Goal: Information Seeking & Learning: Learn about a topic

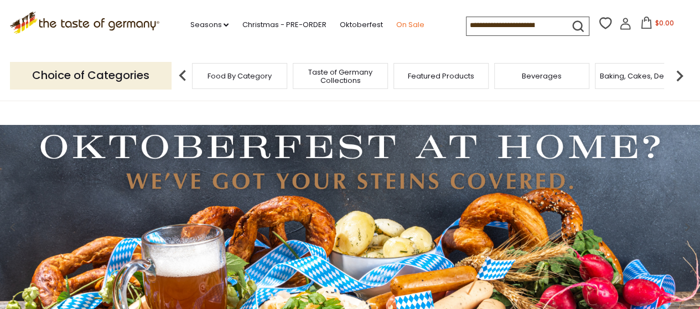
click at [411, 25] on link "On Sale" at bounding box center [410, 25] width 28 height 12
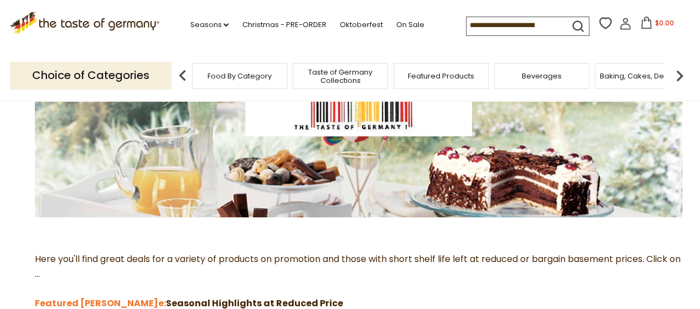
scroll to position [277, 0]
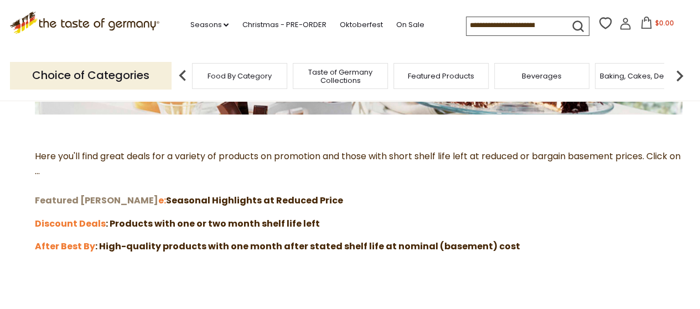
click at [67, 201] on strong "Featured Sal" at bounding box center [96, 200] width 123 height 13
click at [63, 223] on strong "Discount Deals" at bounding box center [70, 223] width 71 height 13
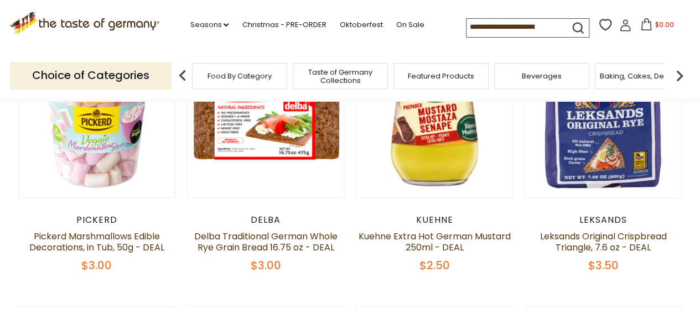
scroll to position [221, 0]
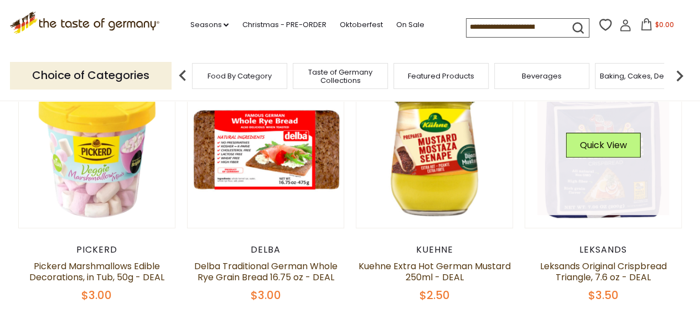
click at [601, 170] on link at bounding box center [603, 150] width 132 height 132
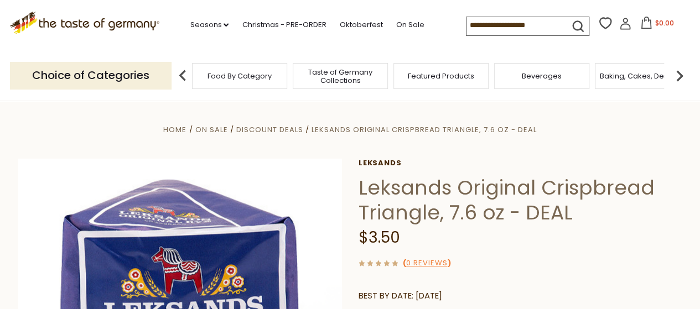
scroll to position [111, 0]
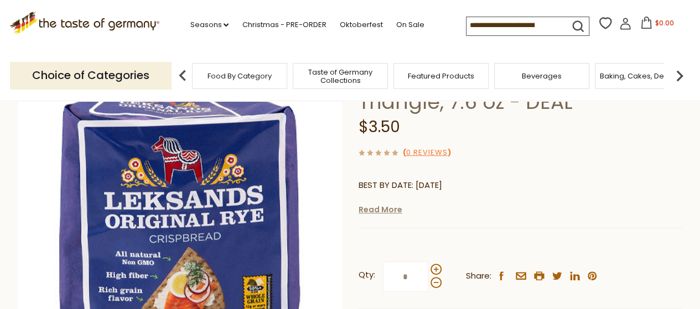
click at [391, 212] on link "Read More" at bounding box center [381, 209] width 44 height 11
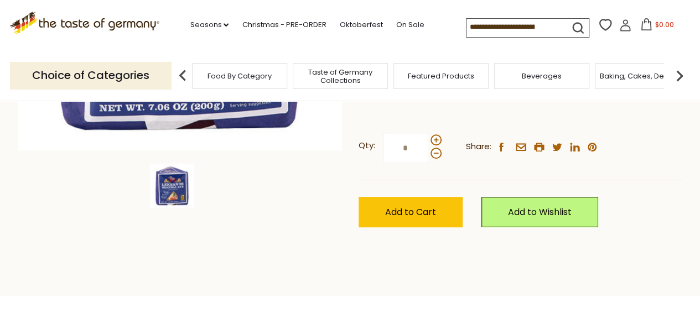
scroll to position [0, 0]
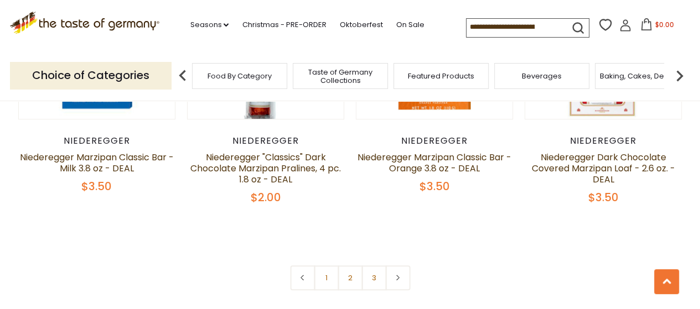
scroll to position [2545, 0]
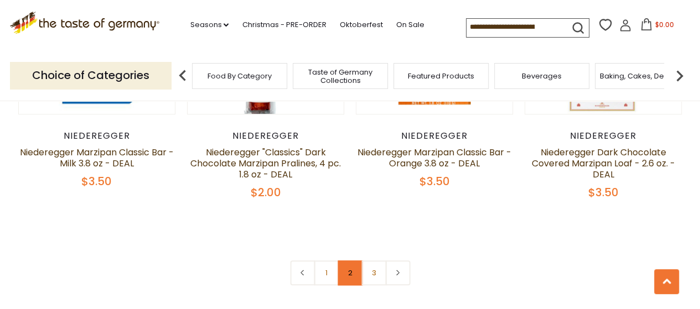
click at [352, 264] on link "2" at bounding box center [349, 273] width 25 height 25
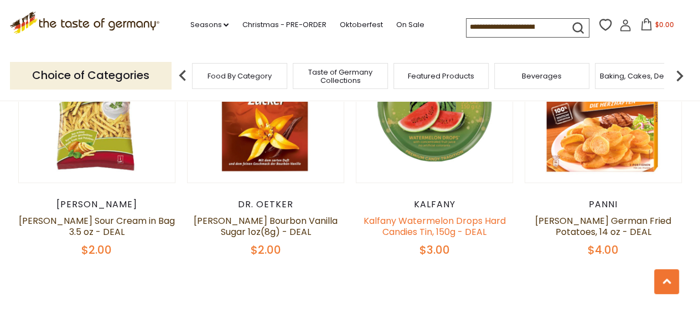
scroll to position [2496, 0]
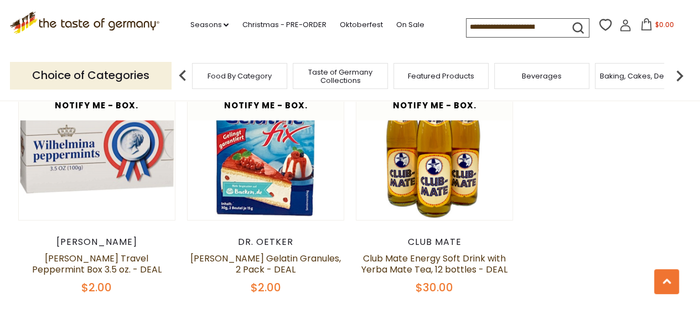
scroll to position [1168, 0]
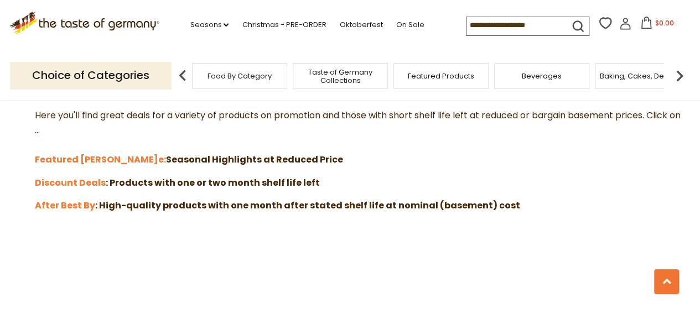
scroll to position [332, 0]
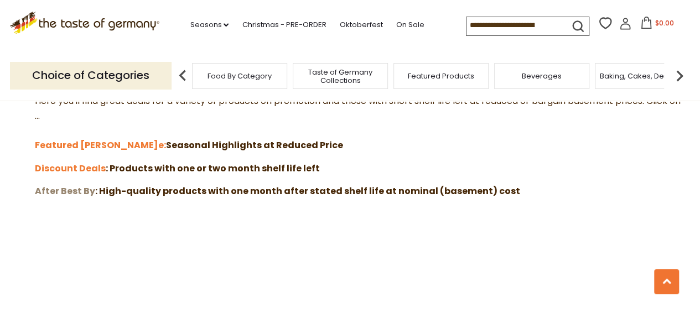
click at [64, 189] on strong "After Best By" at bounding box center [65, 191] width 60 height 13
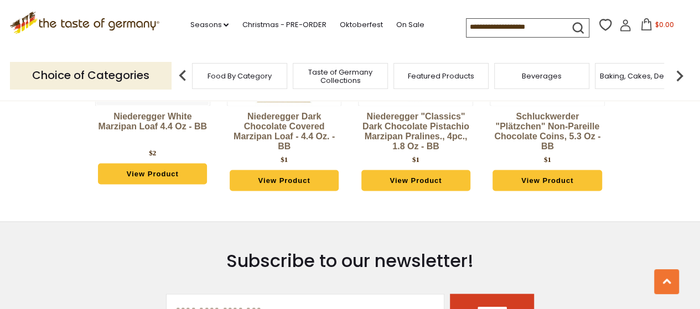
scroll to position [1106, 0]
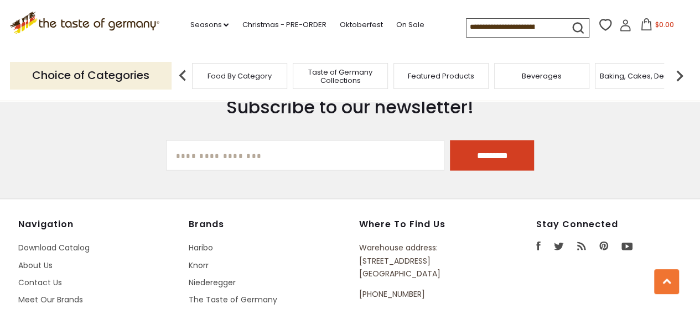
click at [457, 72] on span "Featured Products" at bounding box center [441, 76] width 66 height 8
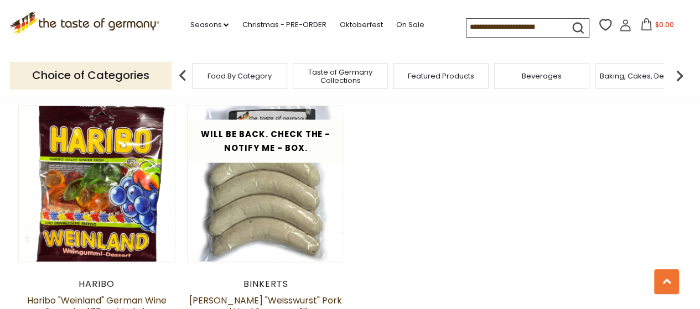
scroll to position [941, 0]
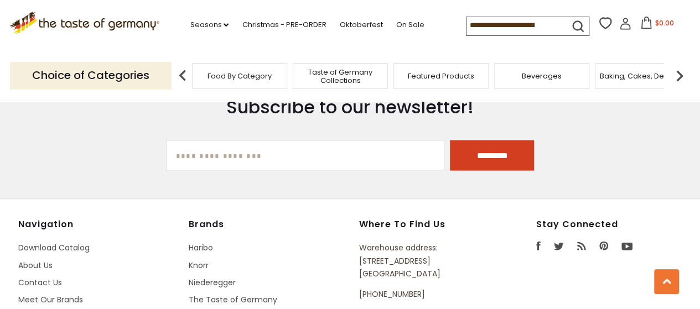
click at [251, 79] on span "Food By Category" at bounding box center [239, 76] width 64 height 8
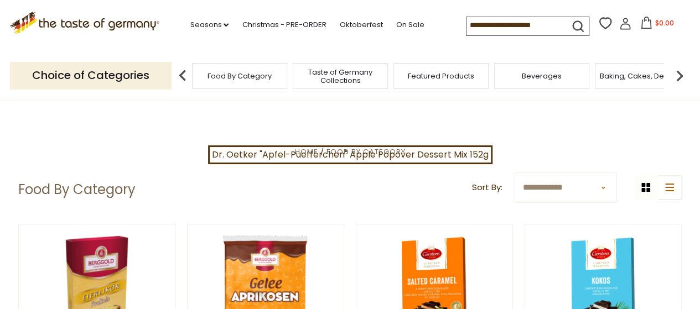
click at [678, 80] on img at bounding box center [679, 76] width 22 height 22
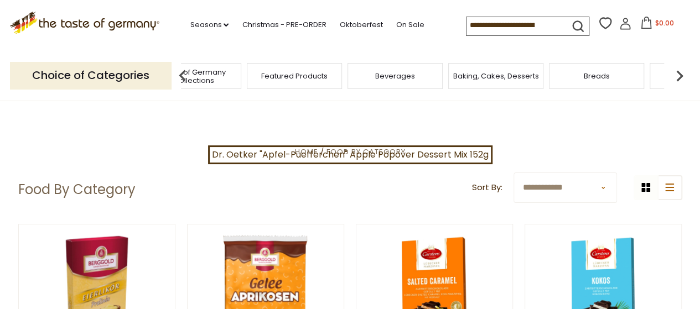
click at [679, 78] on img at bounding box center [679, 76] width 22 height 22
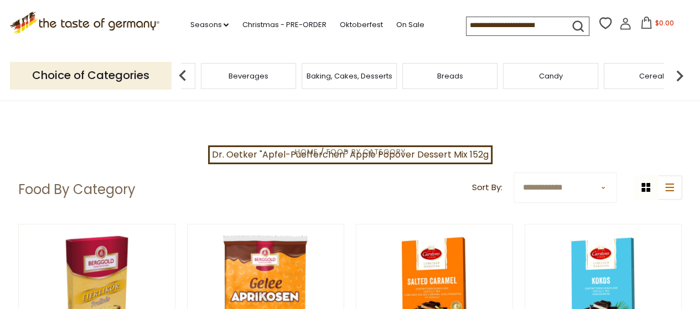
click at [679, 78] on img at bounding box center [679, 76] width 22 height 22
click at [678, 78] on img at bounding box center [679, 76] width 22 height 22
click at [671, 75] on img at bounding box center [679, 76] width 22 height 22
click at [316, 76] on span "Cookies" at bounding box center [312, 76] width 30 height 8
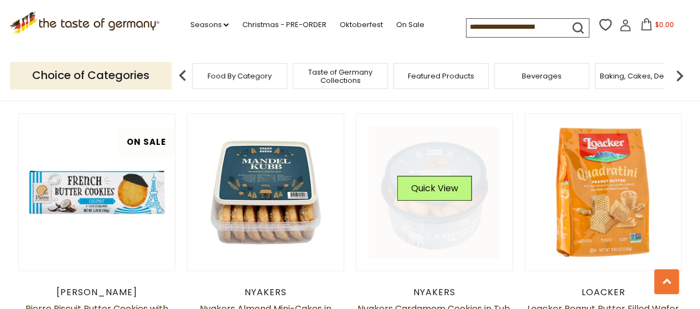
scroll to position [609, 0]
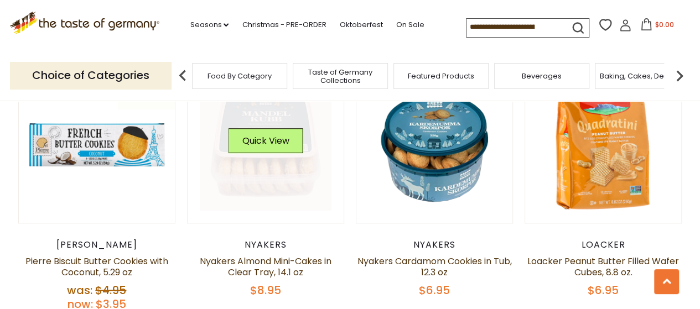
click at [270, 159] on div "Quick View" at bounding box center [265, 144] width 75 height 33
click at [263, 150] on button "Quick View" at bounding box center [265, 140] width 75 height 25
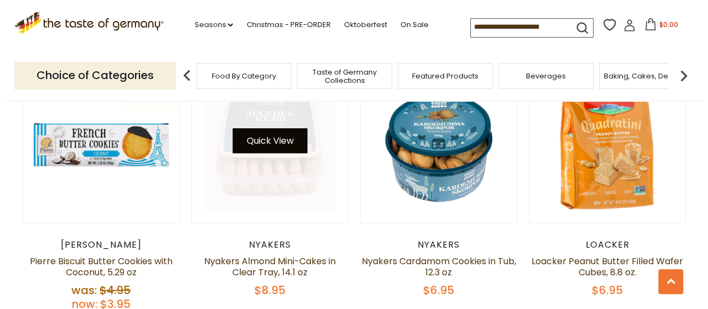
scroll to position [610, 0]
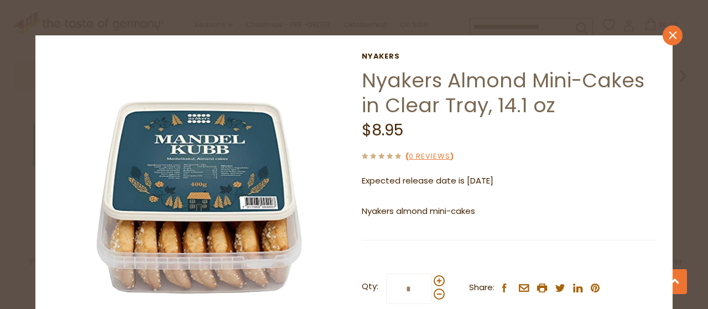
click at [669, 38] on icon "close" at bounding box center [673, 36] width 8 height 8
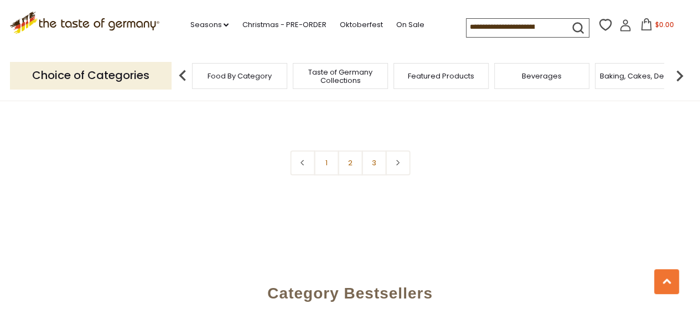
scroll to position [2711, 0]
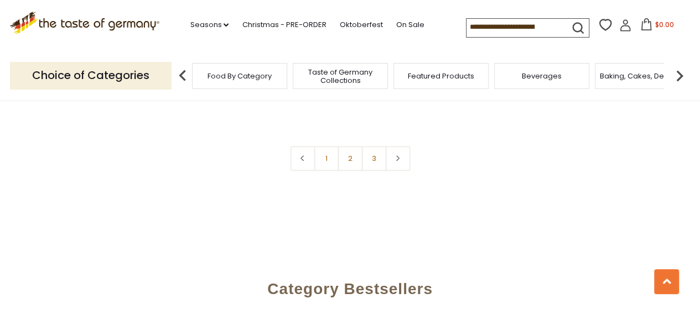
click at [355, 163] on link "2" at bounding box center [349, 158] width 25 height 25
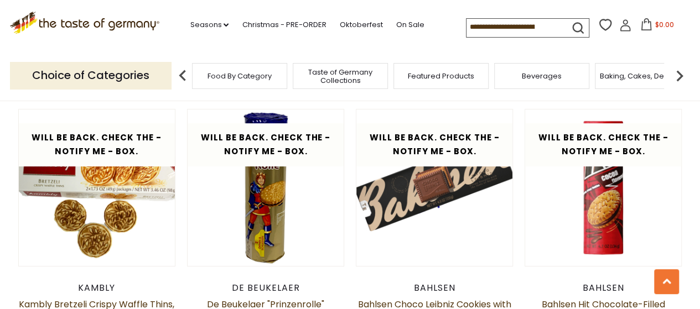
scroll to position [2118, 0]
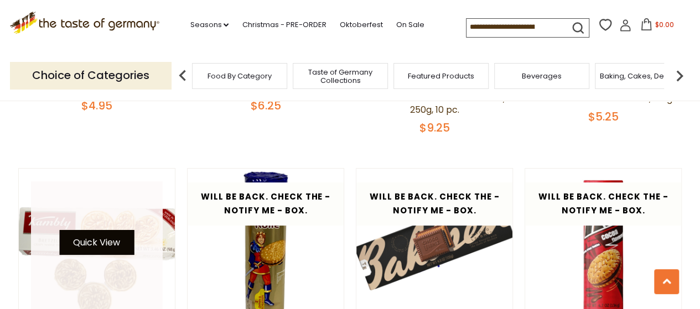
click at [102, 230] on button "Quick View" at bounding box center [96, 242] width 75 height 25
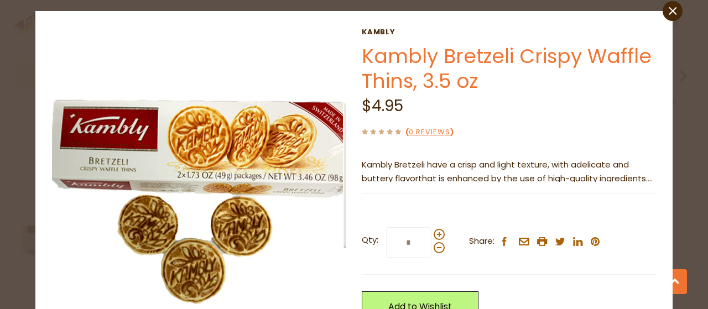
scroll to position [0, 0]
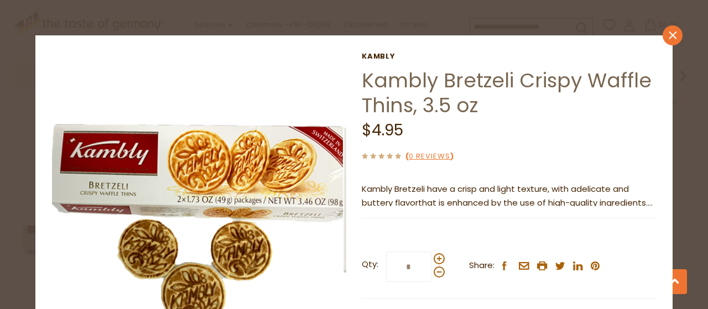
click at [669, 35] on icon "close" at bounding box center [673, 36] width 8 height 8
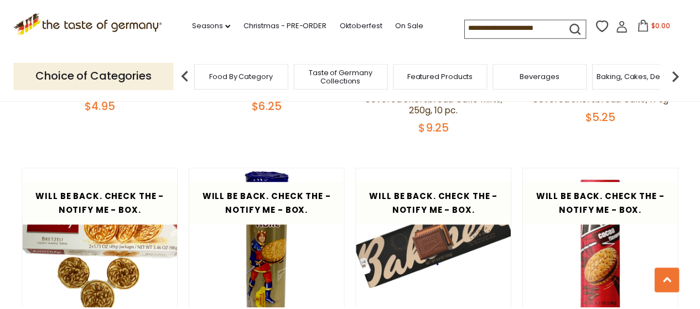
scroll to position [2118, 0]
